Goal: Use online tool/utility: Use online tool/utility

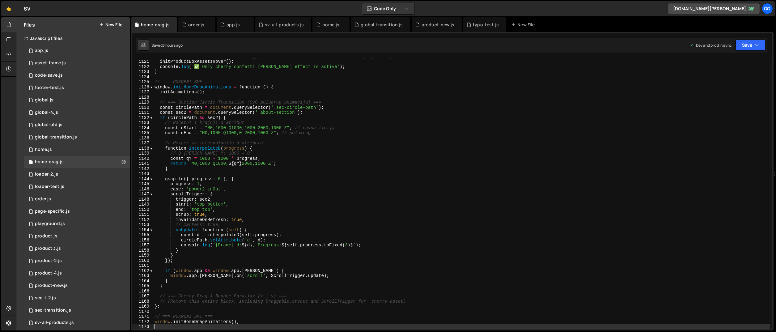
scroll to position [5712, 0]
drag, startPoint x: 326, startPoint y: 26, endPoint x: 215, endPoint y: 24, distance: 111.3
click at [215, 24] on div "home-drag.js order.js app.js sv-all-products.js home.js global-transition.js pr…" at bounding box center [452, 24] width 643 height 15
click at [328, 25] on div "home.js" at bounding box center [330, 25] width 17 height 6
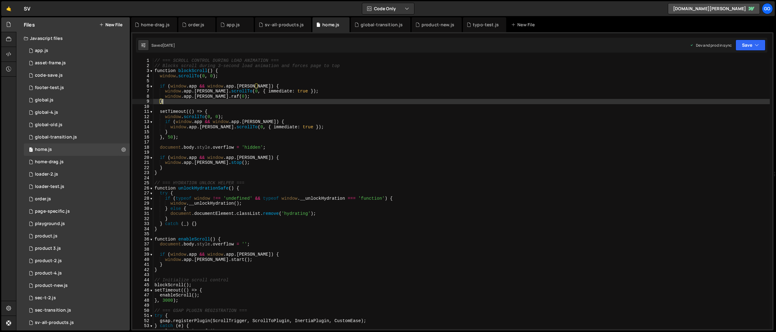
click at [320, 103] on div "// === SCROLL CONTROL DURING LOAD ANIMATION === // Blocks scroll during 3-secon…" at bounding box center [461, 198] width 617 height 281
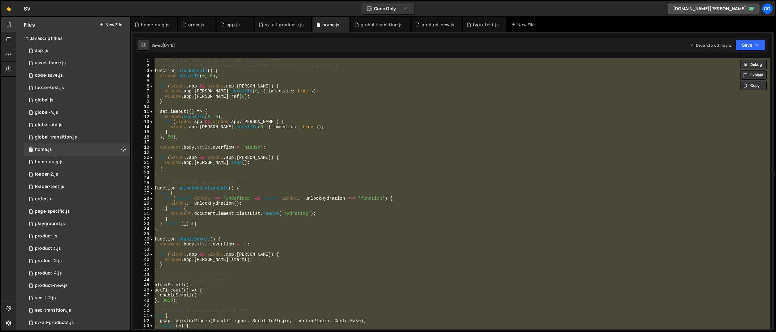
click at [332, 163] on div "// === SCROLL CONTROL DURING LOAD ANIMATION === // Blocks scroll during 3-secon…" at bounding box center [461, 193] width 617 height 271
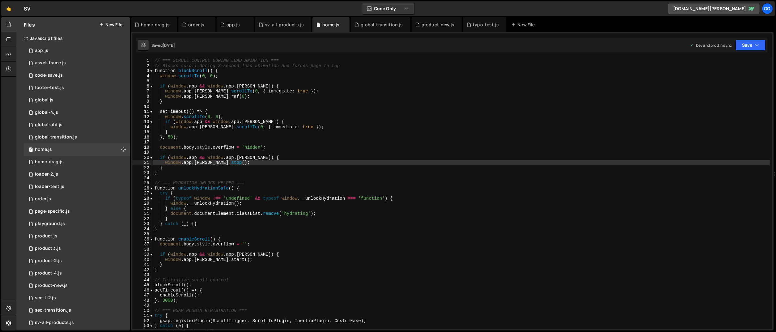
type textarea "// Header pin init moved to app.js"
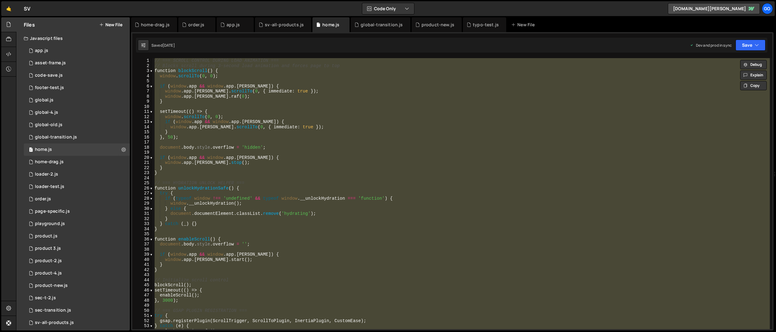
paste textarea
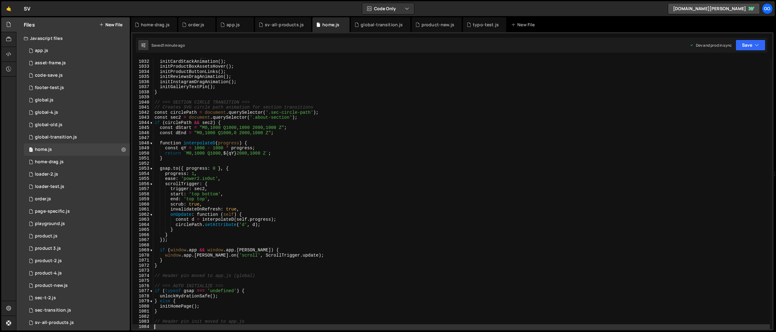
click at [240, 113] on div "initButtonHover ( ) ; initCardStackAnimation ( ) ; initProductBoxAssetsHover ( …" at bounding box center [461, 194] width 617 height 281
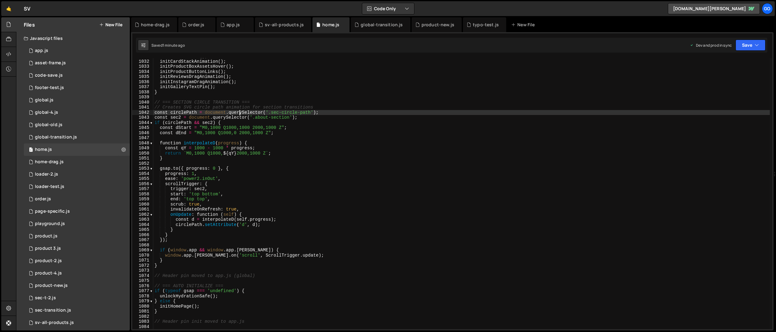
type textarea "// Header pin init moved to app.js"
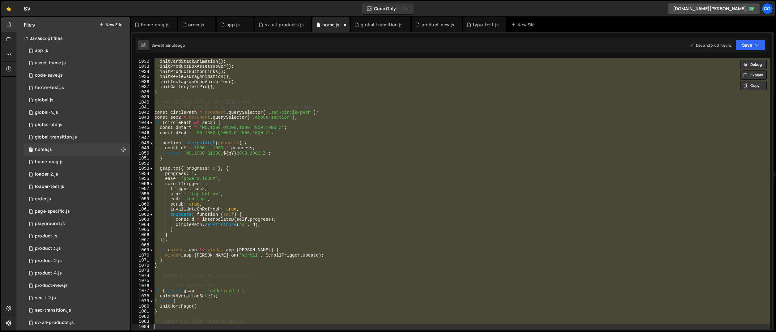
scroll to position [5243, 0]
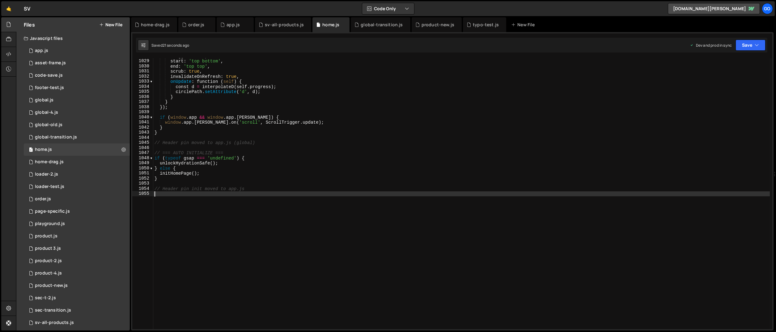
click at [280, 107] on div "trigger : sec2 , start : 'top bottom' , end : 'top top' , scrub : true , invali…" at bounding box center [461, 193] width 617 height 281
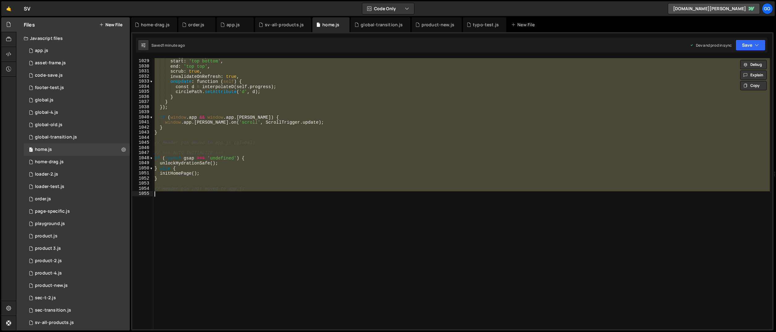
click at [232, 121] on div "trigger : sec2 , start : 'top bottom' , end : 'top top' , scrub : true , invali…" at bounding box center [461, 193] width 617 height 271
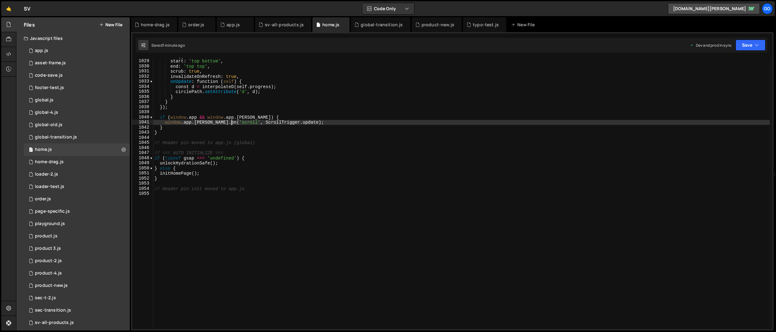
type textarea "// Header pin init moved to app.js"
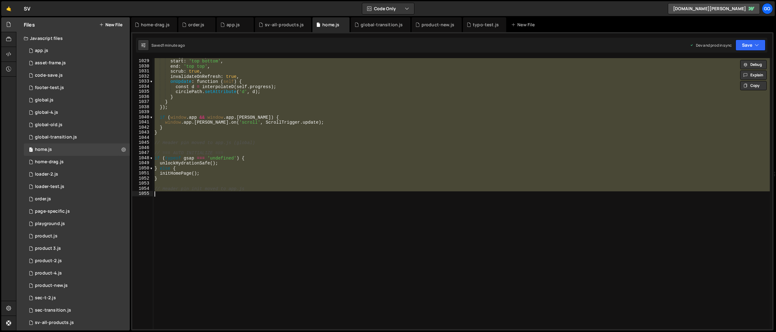
paste textarea
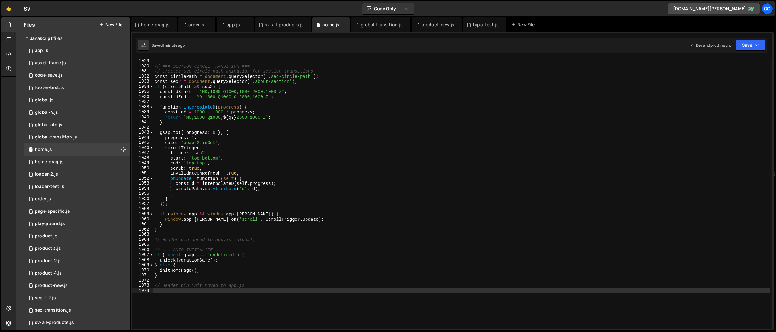
click at [250, 110] on div "} // === SECTION CIRCLE TRANSITION === // Creates SVG circle path animation for…" at bounding box center [461, 193] width 617 height 281
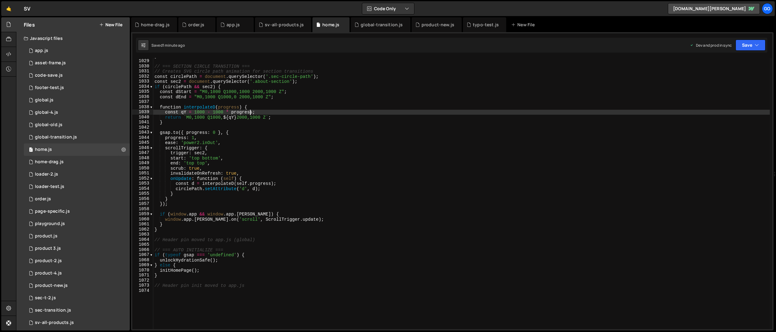
type textarea "// Header pin init moved to app.js"
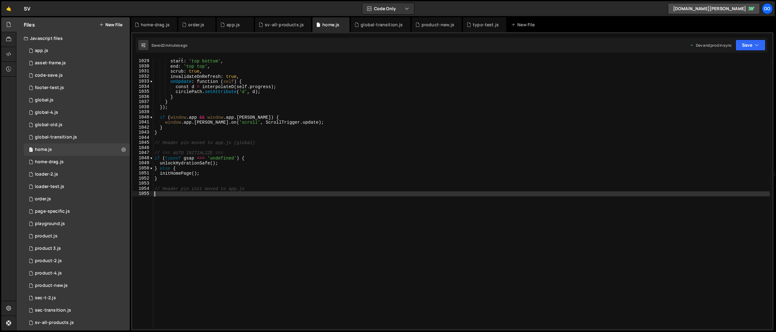
click at [275, 128] on div "trigger : sec2 , start : 'top bottom' , end : 'top top' , scrub : true , invali…" at bounding box center [461, 193] width 617 height 281
type textarea "}"
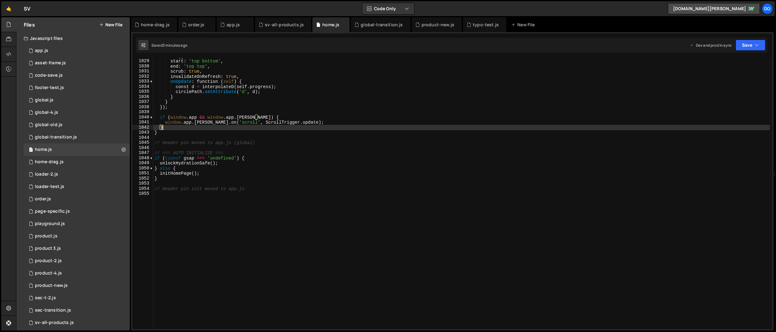
click at [311, 147] on div "trigger : sec2 , start : 'top bottom' , end : 'top top' , scrub : true , invali…" at bounding box center [461, 193] width 617 height 281
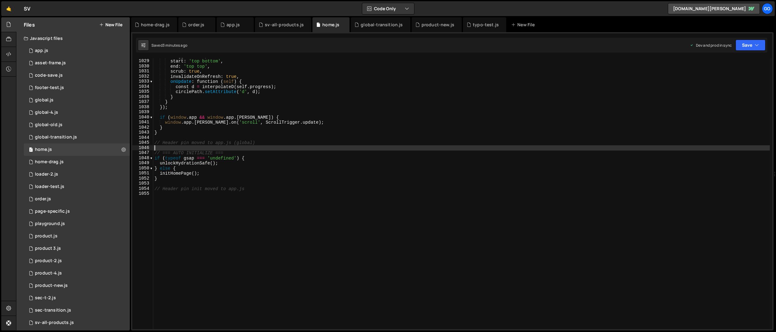
type textarea "// Header pin init moved to app.js"
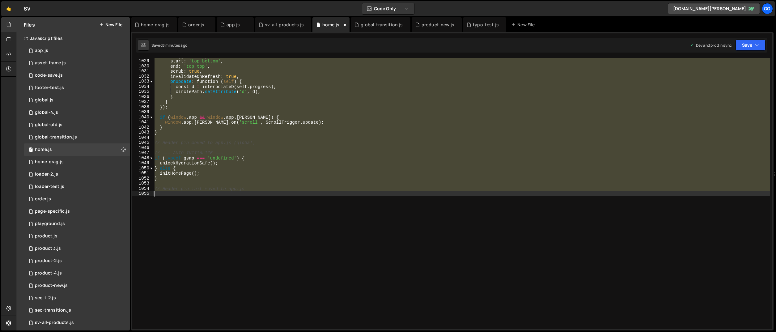
click at [311, 147] on div "trigger : sec2 , start : 'top bottom' , end : 'top top' , scrub : true , invali…" at bounding box center [461, 193] width 617 height 271
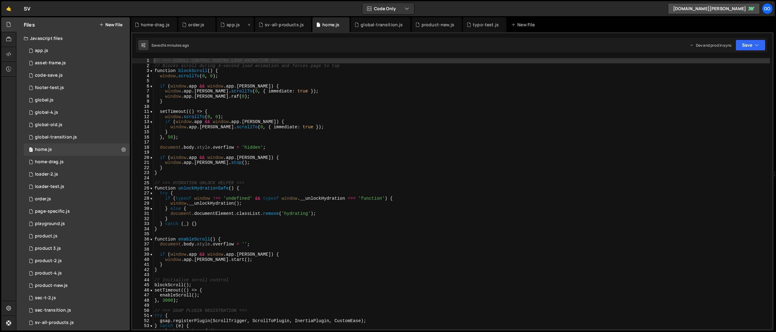
click at [228, 27] on div "app.js" at bounding box center [233, 25] width 13 height 6
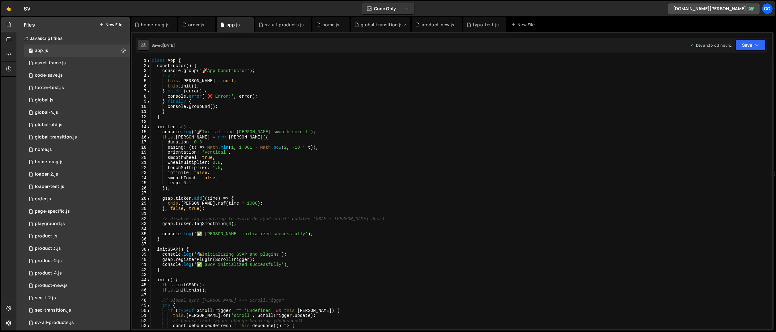
click at [374, 29] on div "global-transition.js" at bounding box center [380, 24] width 59 height 15
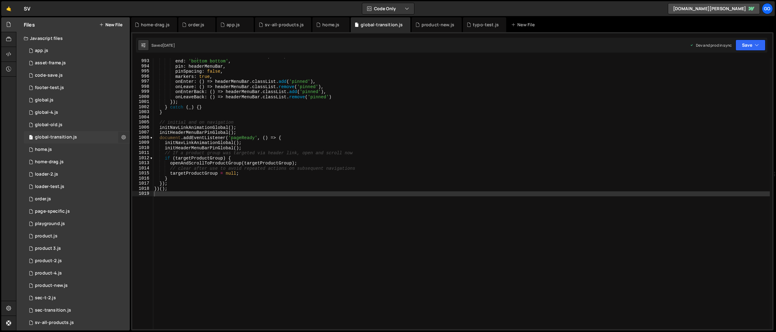
click at [121, 136] on icon at bounding box center [123, 137] width 4 height 6
type input "global-transition"
radio input "true"
checkbox input "true"
click at [169, 151] on button "Edit File Settings" at bounding box center [161, 150] width 61 height 12
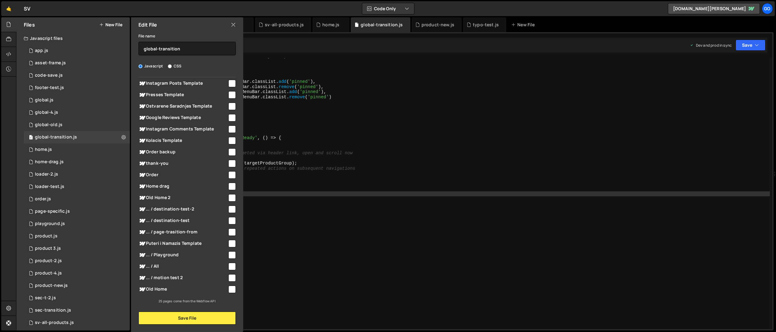
scroll to position [0, 0]
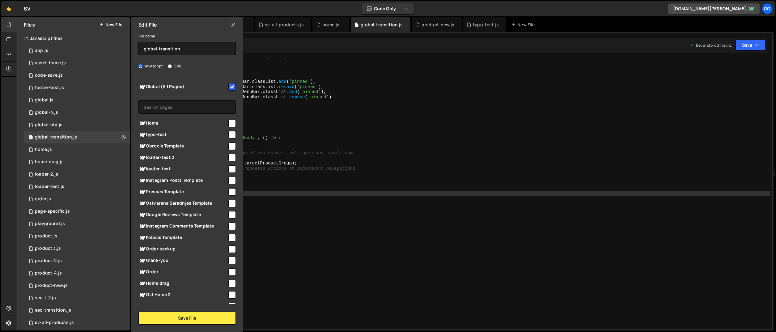
type textarea "});"
click at [348, 181] on div "start : ( ) => headerMenuBar . offsetTop - 10 , end : 'bottom bottom' , pin : h…" at bounding box center [461, 193] width 617 height 281
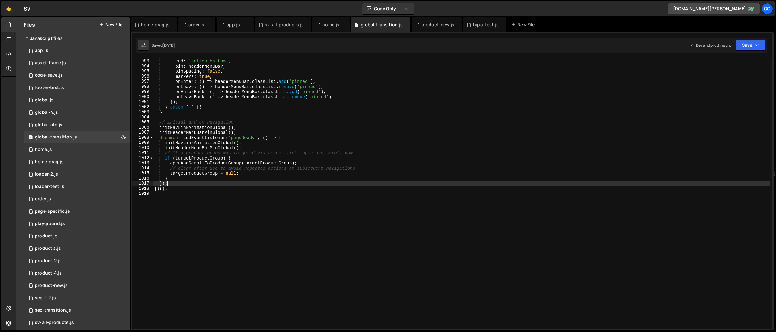
click at [320, 34] on div "XXXXXXXXXXXXXXXXXXXXXXXXXXXXXXXXXXXXXXXXXXXXXXXXXXXXXXXXXXXXXXXXXXXXXXXXXXXXXXX…" at bounding box center [452, 181] width 643 height 298
click at [323, 28] on div "home.js" at bounding box center [331, 24] width 37 height 15
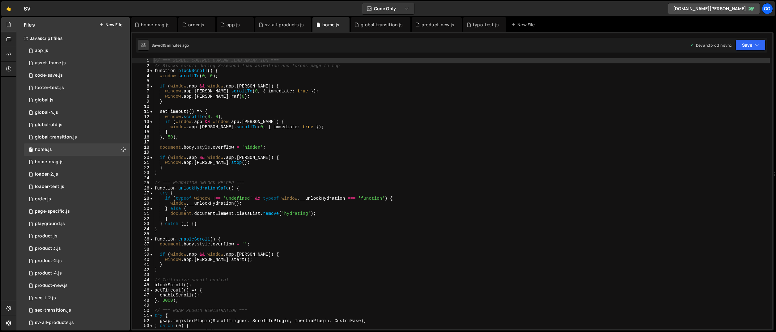
click at [323, 157] on div "// === SCROLL CONTROL DURING LOAD ANIMATION === // Blocks scroll during 3-secon…" at bounding box center [461, 198] width 617 height 281
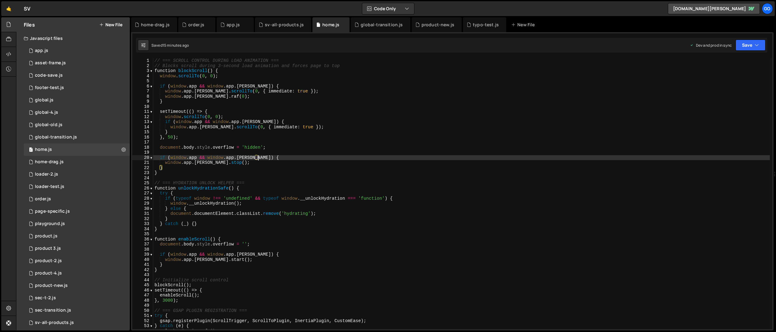
type textarea "// Header pin init moved to app.js"
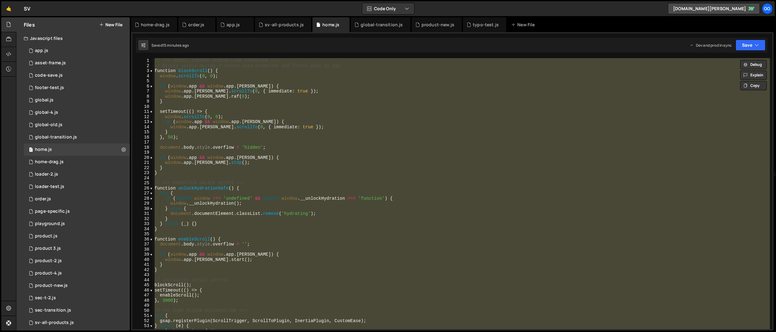
paste textarea
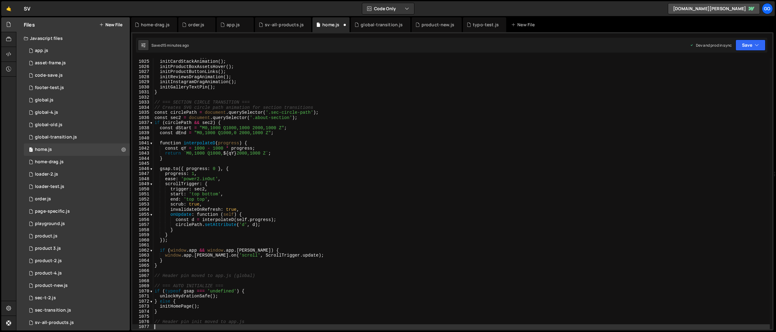
scroll to position [5222, 0]
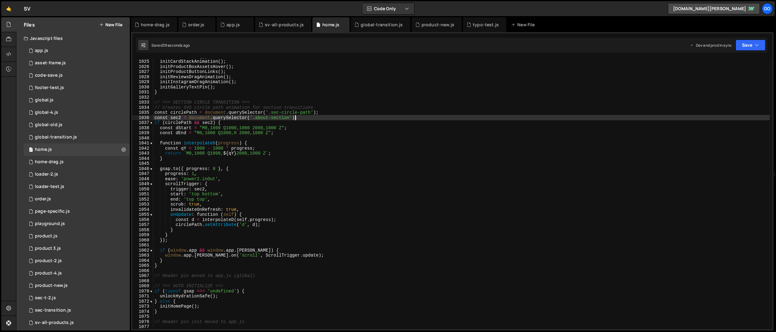
click at [296, 119] on div "initButtonHover ( ) ; initCardStackAnimation ( ) ; initProductBoxAssetsHover ( …" at bounding box center [461, 194] width 617 height 281
type textarea "// Header pin init moved to app.js"
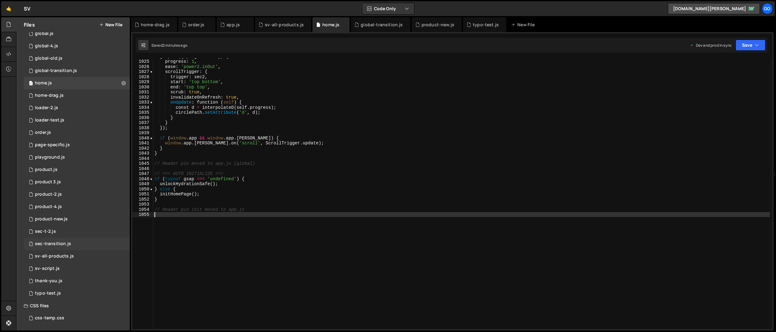
scroll to position [0, 0]
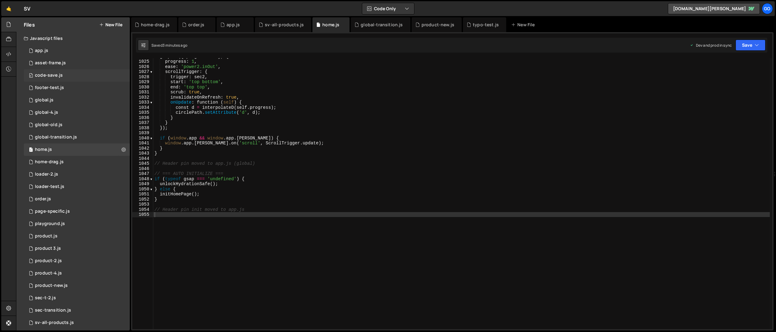
click at [116, 74] on div "0 code-save.js 0" at bounding box center [77, 75] width 106 height 12
click at [121, 76] on icon at bounding box center [123, 75] width 4 height 6
type input "code-save"
radio input "true"
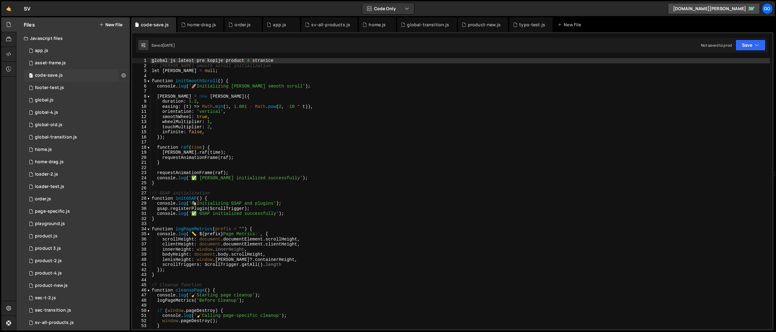
click at [123, 75] on button at bounding box center [123, 75] width 11 height 11
type input "code-save"
radio input "true"
click at [157, 91] on button "Edit File Settings" at bounding box center [161, 88] width 61 height 12
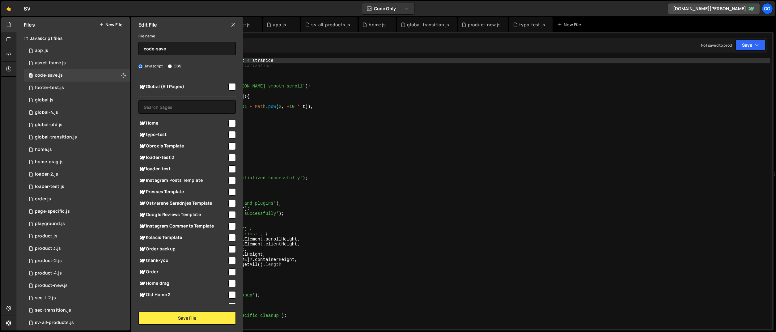
click at [235, 25] on icon at bounding box center [233, 24] width 5 height 7
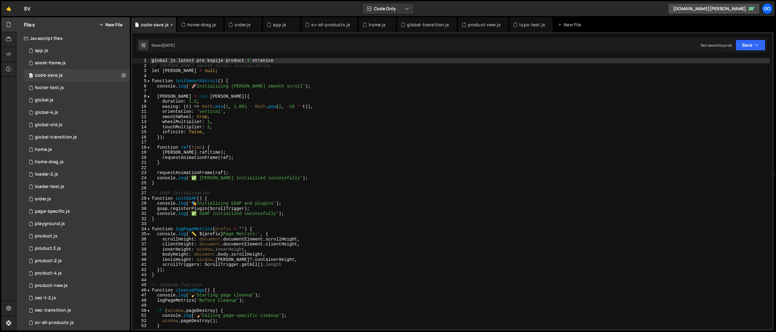
click at [170, 25] on icon at bounding box center [171, 25] width 4 height 6
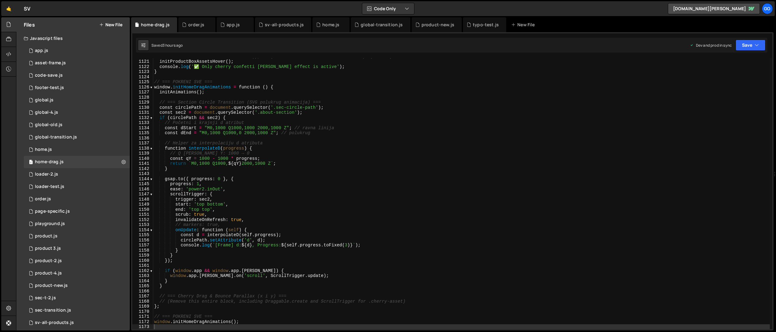
scroll to position [5712, 0]
type textarea "// === POKRENI SVE ==="
click at [276, 83] on div "// initProductBoxesHorizontalScroll(); // (ostavi zakomentarisano ili ukloni po…" at bounding box center [461, 194] width 617 height 281
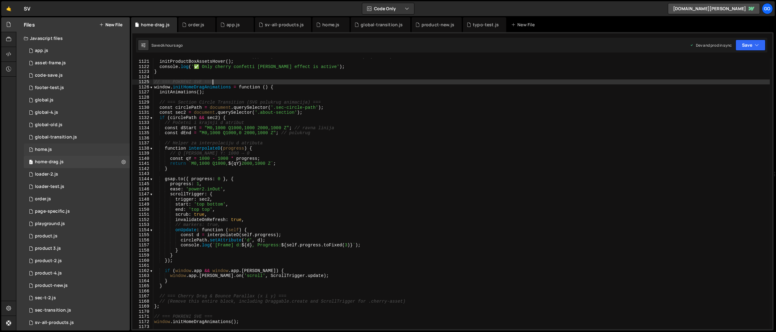
click at [47, 150] on div "home.js" at bounding box center [43, 150] width 17 height 6
click at [256, 136] on div "// initProductBoxesHorizontalScroll(); // (ostavi zakomentarisano ili ukloni po…" at bounding box center [461, 194] width 617 height 281
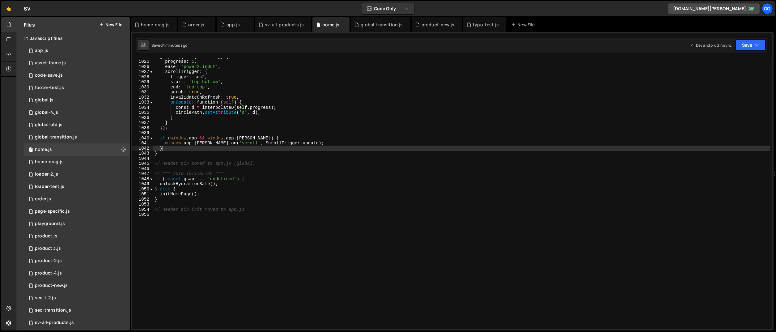
click at [268, 146] on div "gsap . to ({ progress : 0 } , { progress : 1 , ease : 'power2.inOut' , scrollTr…" at bounding box center [461, 194] width 617 height 281
type textarea "// Header pin init moved to app.js"
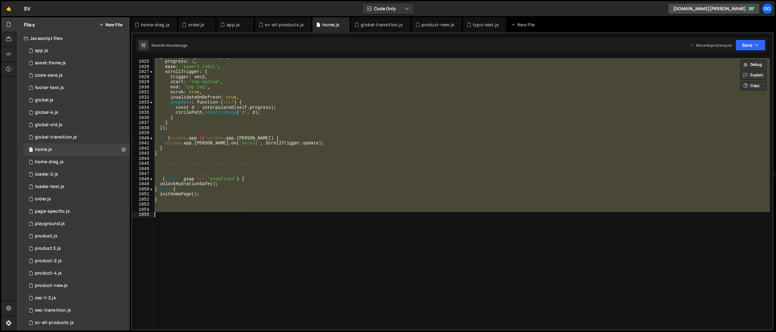
paste textarea
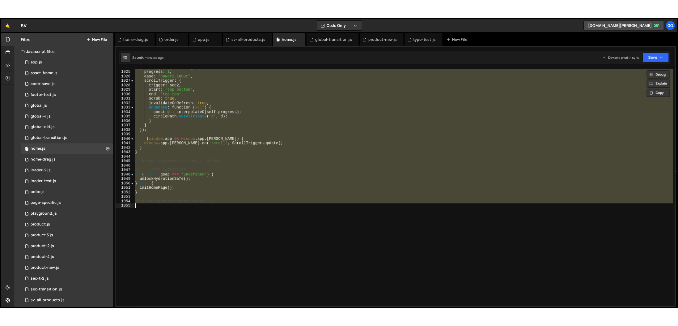
scroll to position [5314, 0]
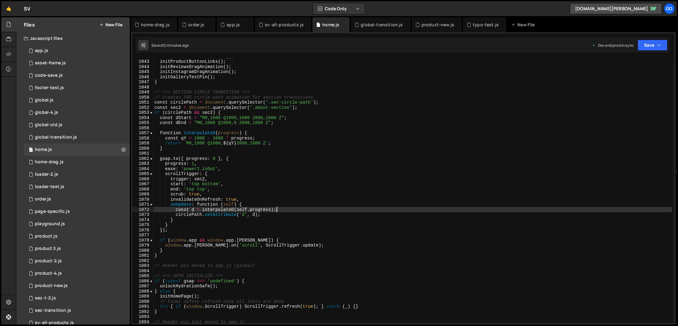
click at [340, 208] on div "initProductBoxAssetsHover ( ) ; initProductButtonLinks ( ) ; initReviewsDragAni…" at bounding box center [412, 191] width 519 height 275
type textarea "// Header pin init moved to app.js"
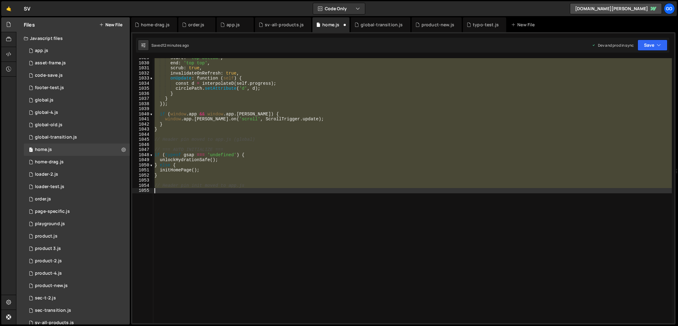
scroll to position [5246, 0]
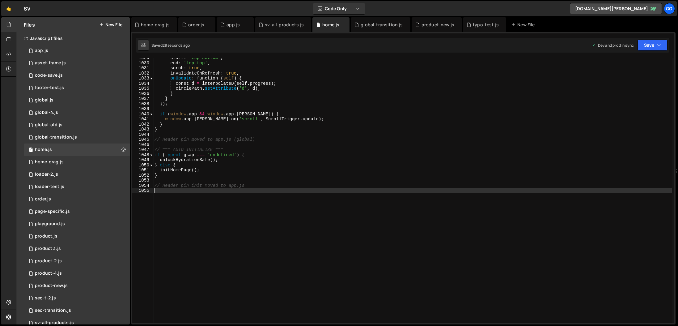
click at [258, 107] on div "start : 'top bottom' , end : 'top top' , scrub : true , invalidateOnRefresh : t…" at bounding box center [412, 192] width 519 height 275
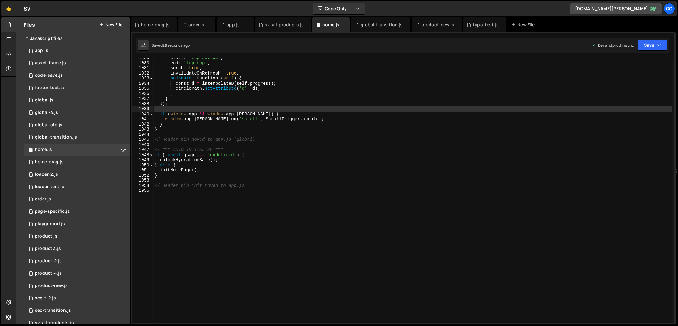
type textarea "// Header pin init moved to app.js"
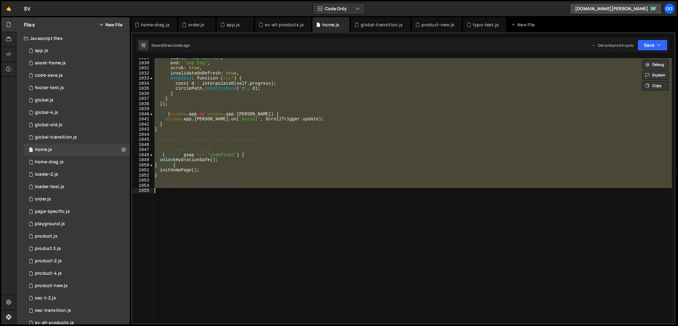
paste textarea
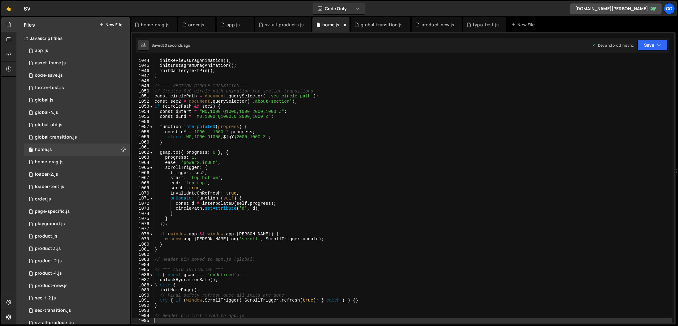
scroll to position [5320, 0]
